Goal: Transaction & Acquisition: Download file/media

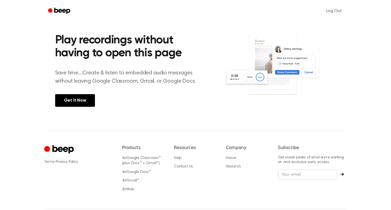
scroll to position [150, 0]
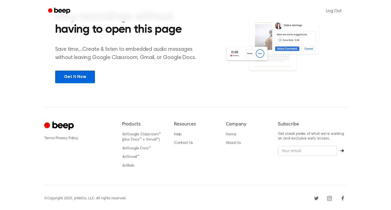
click at [72, 77] on link "Get It Now" at bounding box center [75, 76] width 40 height 13
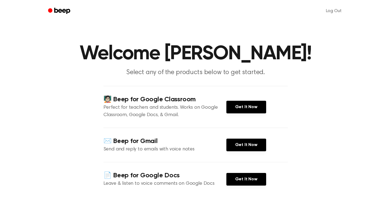
click at [72, 77] on header "Welcome Janisa Sukpala! Select any of the products below to get started." at bounding box center [195, 60] width 377 height 33
drag, startPoint x: 258, startPoint y: 78, endPoint x: 246, endPoint y: 109, distance: 32.2
click at [246, 109] on main "Welcome Janisa Sukpala! Select any of the products below to get started. 🧑🏻‍🏫 B…" at bounding box center [195, 127] width 391 height 255
click at [246, 109] on link "Get It Now" at bounding box center [246, 107] width 40 height 13
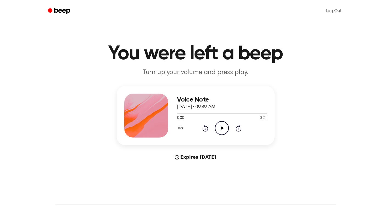
click at [218, 131] on icon "Play Audio" at bounding box center [222, 128] width 14 height 14
click at [223, 126] on icon "Pause Audio" at bounding box center [222, 128] width 14 height 14
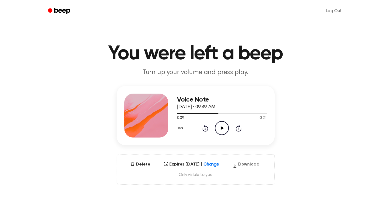
click at [241, 163] on button "Download" at bounding box center [245, 165] width 31 height 9
